Goal: Task Accomplishment & Management: Manage account settings

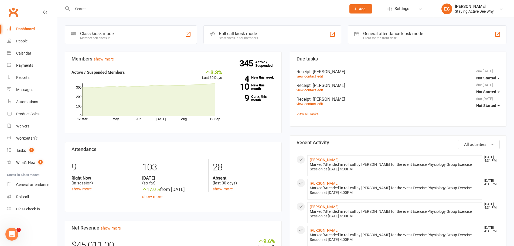
click at [169, 11] on input "text" at bounding box center [206, 9] width 271 height 8
paste input "Heggyessy"
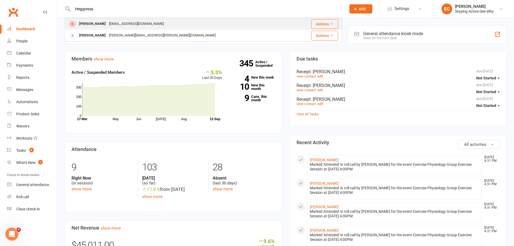
type input "Heggyessy"
click at [83, 26] on div "[PERSON_NAME]" at bounding box center [92, 24] width 30 height 8
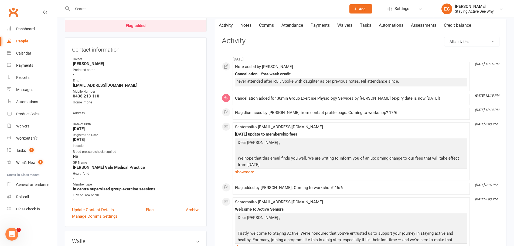
scroll to position [54, 0]
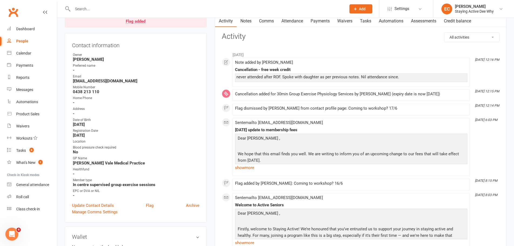
click at [246, 18] on link "Notes" at bounding box center [246, 21] width 19 height 12
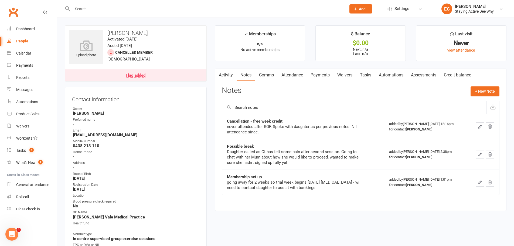
click at [129, 76] on div "Flag added" at bounding box center [136, 75] width 20 height 4
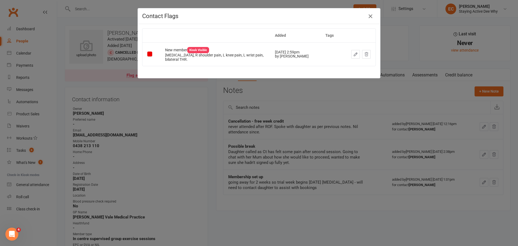
click at [371, 16] on icon "button" at bounding box center [370, 16] width 6 height 6
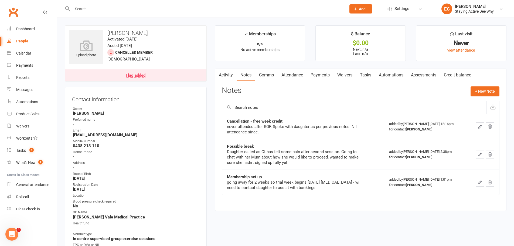
click at [102, 8] on input "text" at bounding box center [206, 9] width 271 height 8
paste input "Rainback"
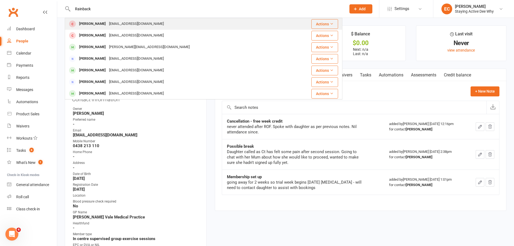
type input "Rainback"
click at [82, 22] on div "[PERSON_NAME]" at bounding box center [92, 24] width 30 height 8
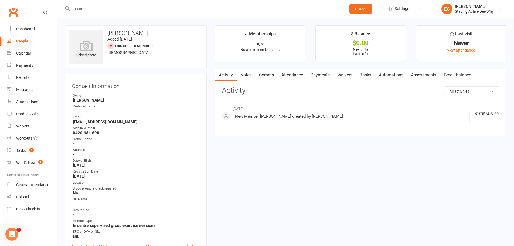
click at [250, 73] on link "Notes" at bounding box center [246, 75] width 19 height 12
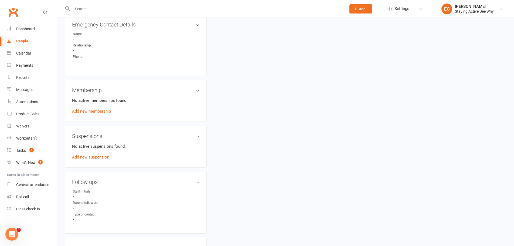
scroll to position [297, 0]
drag, startPoint x: 97, startPoint y: 110, endPoint x: 120, endPoint y: 129, distance: 30.3
click at [120, 129] on aside "upload photo [PERSON_NAME] Added [DATE] Cancelled member [DEMOGRAPHIC_DATA] Con…" at bounding box center [136, 51] width 142 height 644
click at [156, 105] on div "No active memberships found Add new membership" at bounding box center [135, 104] width 127 height 17
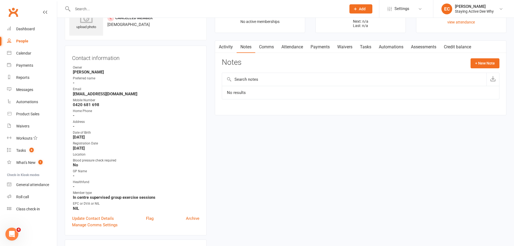
scroll to position [0, 0]
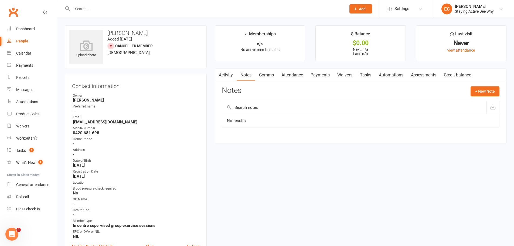
drag, startPoint x: 108, startPoint y: 33, endPoint x: 172, endPoint y: 33, distance: 63.9
click at [172, 33] on h3 "[PERSON_NAME]" at bounding box center [135, 33] width 133 height 6
copy h3 "[PERSON_NAME]"
click at [230, 73] on link "Activity" at bounding box center [226, 75] width 22 height 12
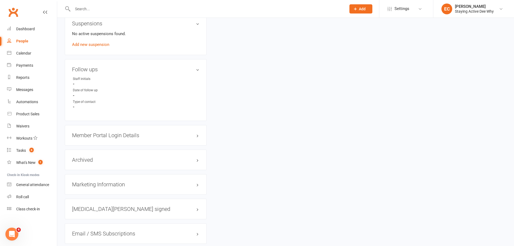
scroll to position [445, 0]
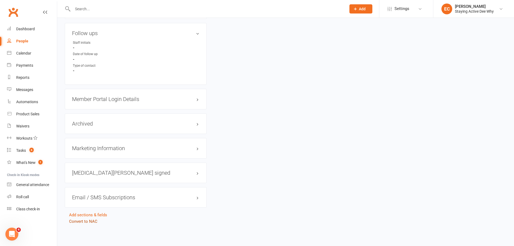
click at [83, 220] on link "Convert to NAC" at bounding box center [83, 221] width 28 height 5
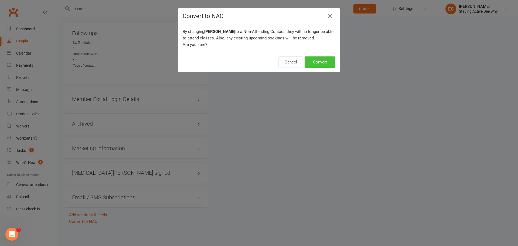
click at [318, 59] on button "Convert" at bounding box center [320, 61] width 31 height 11
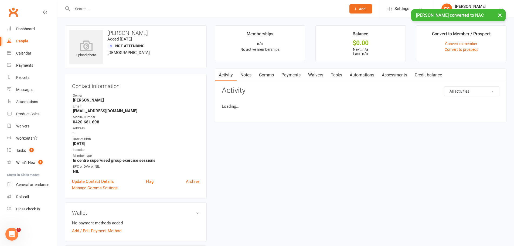
click at [89, 9] on input "text" at bounding box center [206, 9] width 271 height 8
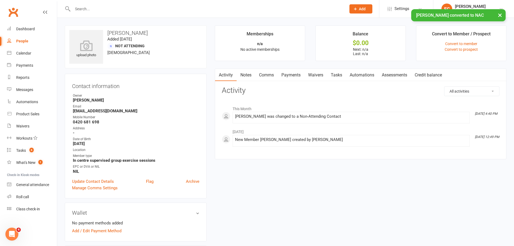
click at [89, 9] on input "text" at bounding box center [206, 9] width 271 height 8
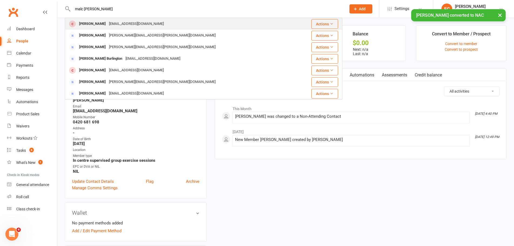
type input "malc [PERSON_NAME]"
click at [94, 26] on div "[PERSON_NAME]" at bounding box center [92, 24] width 30 height 8
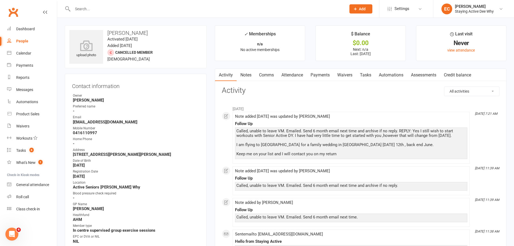
click at [139, 11] on input "text" at bounding box center [206, 9] width 271 height 8
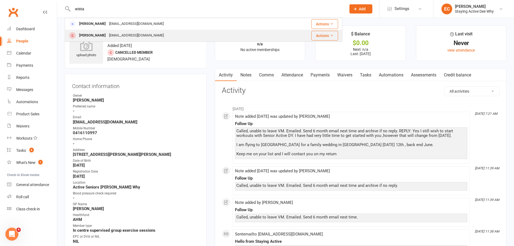
type input "wista"
click at [86, 33] on div "[PERSON_NAME]" at bounding box center [92, 36] width 30 height 8
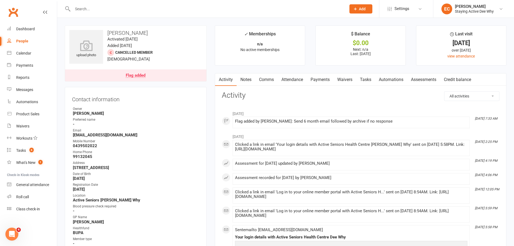
click at [118, 10] on input "text" at bounding box center [206, 9] width 271 height 8
paste input "Hooykaas"
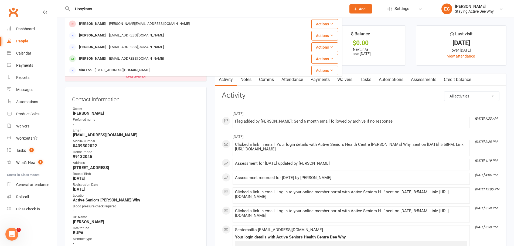
type input "Hooykaas"
click at [92, 23] on div "[PERSON_NAME]" at bounding box center [92, 24] width 30 height 8
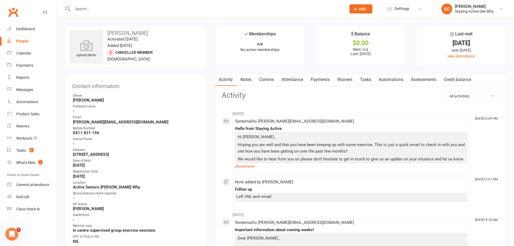
click at [128, 8] on input "text" at bounding box center [206, 9] width 271 height 8
paste input "Stretton"
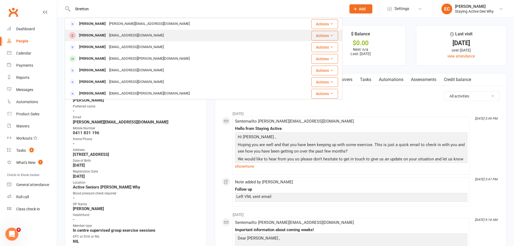
type input "Stretton"
click at [88, 35] on div "[PERSON_NAME]" at bounding box center [92, 36] width 30 height 8
